Goal: Obtain resource: Download file/media

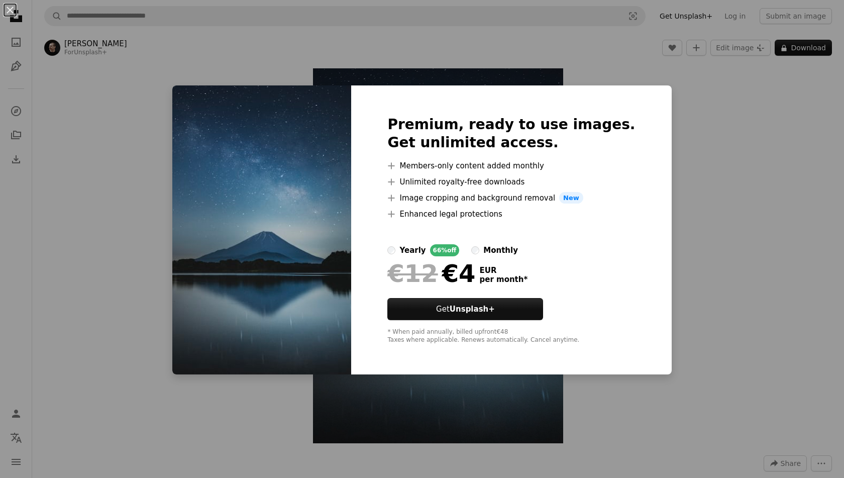
click at [647, 160] on div "An X shape Premium, ready to use images. Get unlimited access. A plus sign Memb…" at bounding box center [422, 239] width 844 height 478
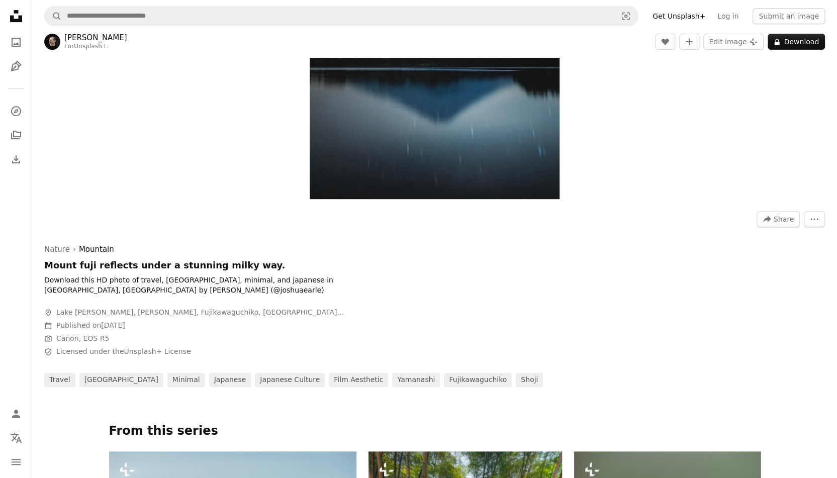
scroll to position [255, 0]
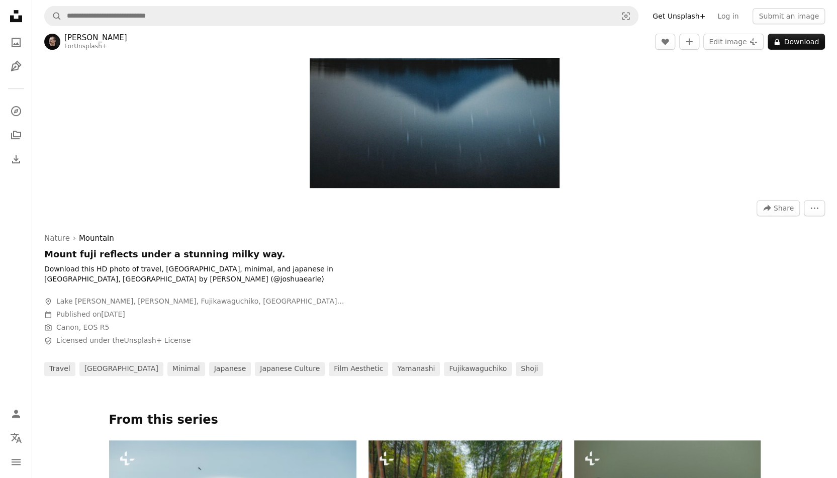
click at [81, 250] on h1 "Mount fuji reflects under a stunning milky way." at bounding box center [195, 254] width 302 height 12
copy h1 "fuji"
click at [66, 251] on h1 "Mount fuji reflects under a stunning milky way." at bounding box center [195, 254] width 302 height 12
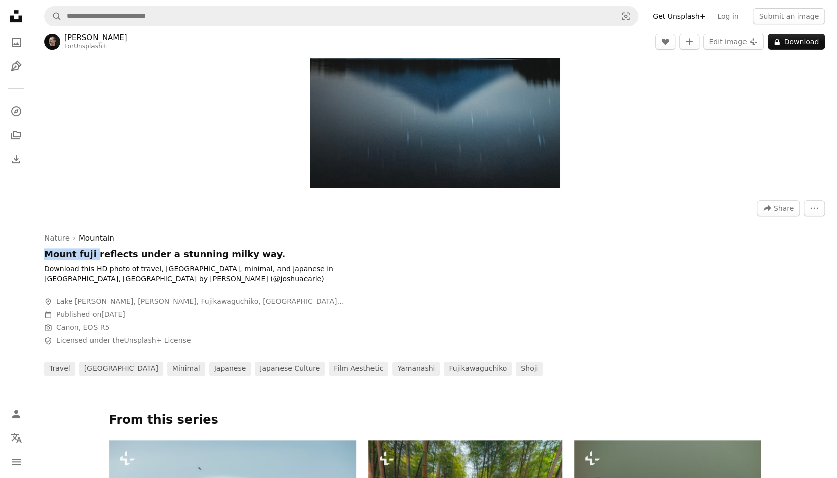
copy h1 "[GEOGRAPHIC_DATA]"
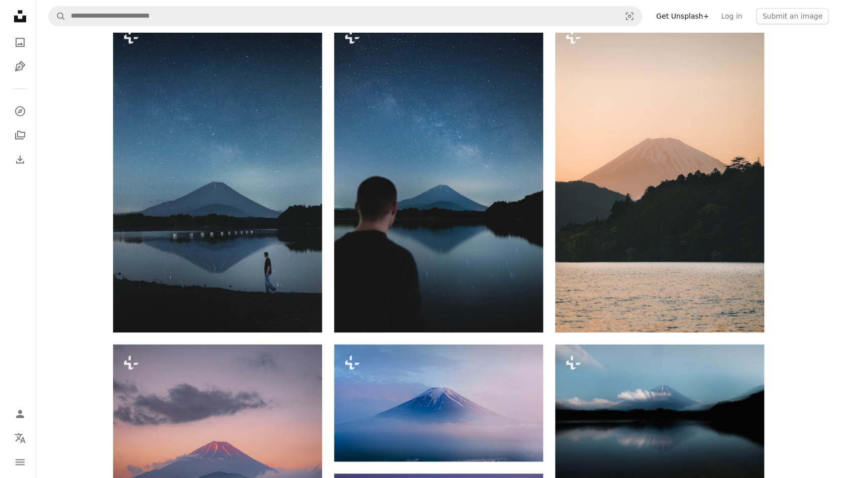
scroll to position [1298, 0]
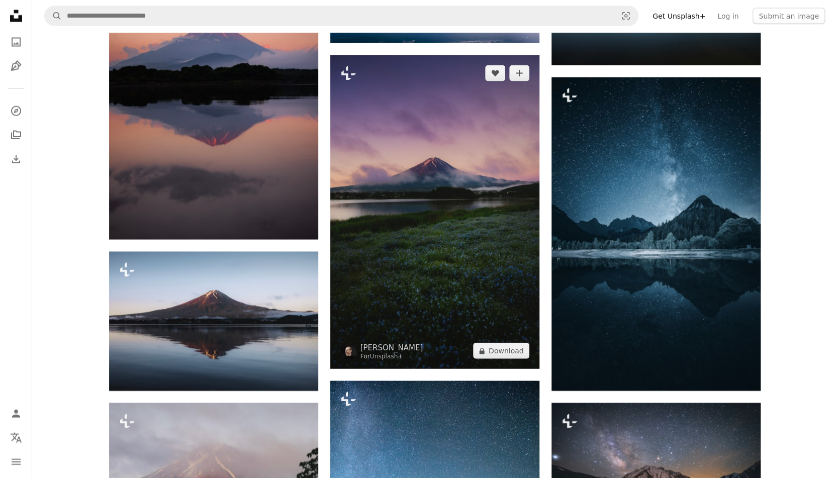
click at [452, 173] on img at bounding box center [434, 212] width 209 height 314
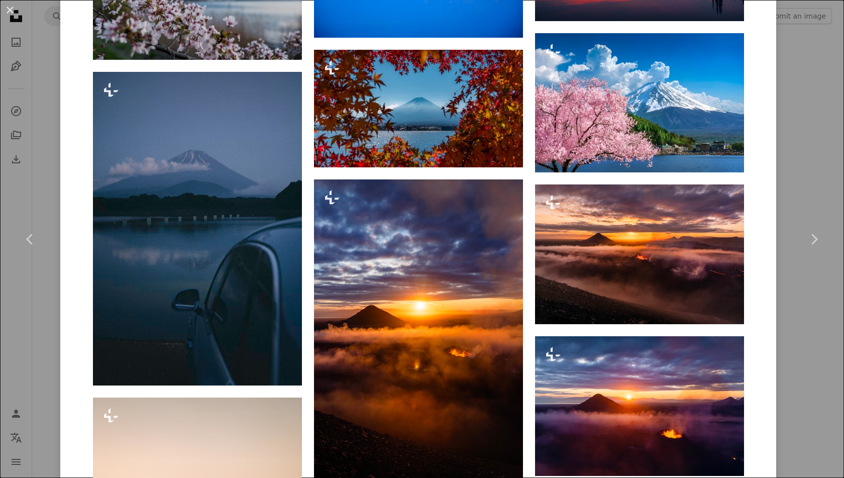
scroll to position [3210, 0]
